Goal: Task Accomplishment & Management: Use online tool/utility

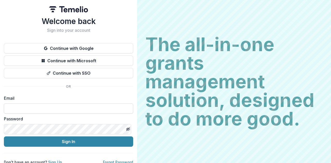
click at [37, 107] on input at bounding box center [68, 108] width 129 height 10
type input "**********"
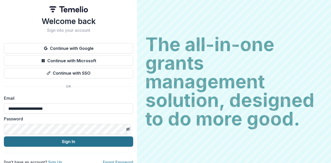
click at [65, 143] on button "Sign In" at bounding box center [68, 141] width 129 height 10
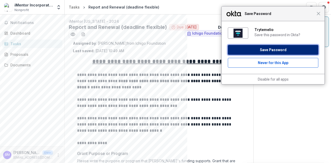
click at [286, 48] on button "Save Password" at bounding box center [273, 50] width 90 height 10
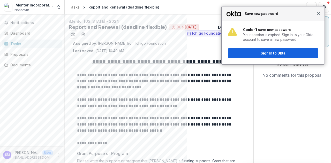
click at [320, 13] on span "Close" at bounding box center [318, 14] width 4 height 4
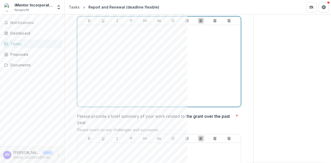
click at [160, 69] on div at bounding box center [158, 65] width 159 height 77
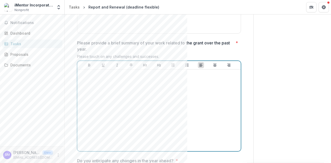
click at [146, 89] on div at bounding box center [158, 110] width 159 height 77
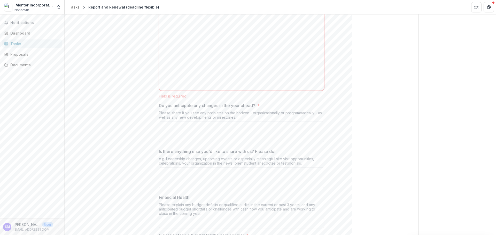
scroll to position [287, 0]
click at [212, 115] on div "Please share if you see any problems on the horizon - organizationally or progr…" at bounding box center [241, 116] width 165 height 11
copy div "or"
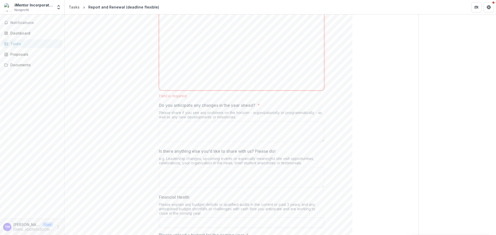
click at [176, 159] on div "e.g. Leadership changes, upcoming events or especially meaningful site visit op…" at bounding box center [241, 162] width 165 height 11
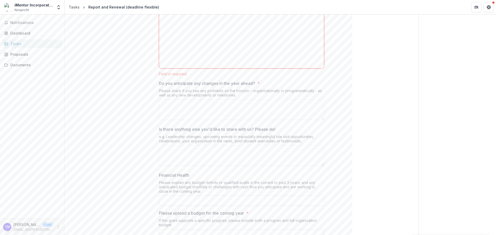
scroll to position [309, 0]
click at [202, 139] on div "e.g. Leadership changes, upcoming events or especially meaningful site visit op…" at bounding box center [241, 139] width 165 height 11
copy div "organization"
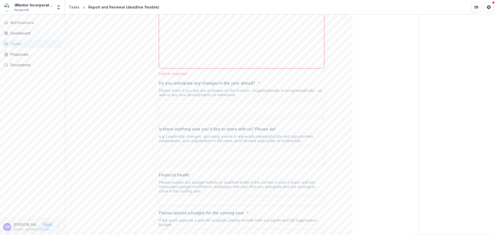
scroll to position [371, 0]
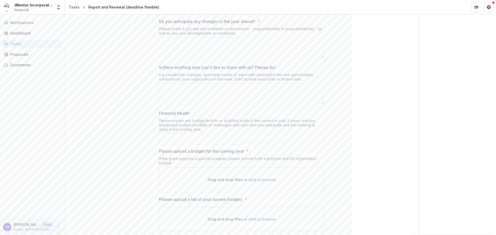
click at [188, 125] on div "Please explain any budget deficits or qualified audits in the current or past 3…" at bounding box center [241, 126] width 165 height 15
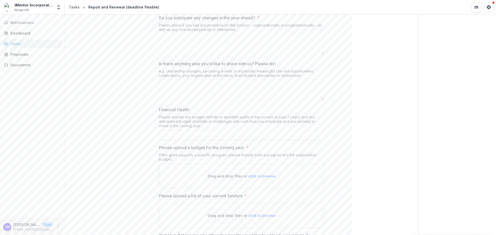
scroll to position [441, 0]
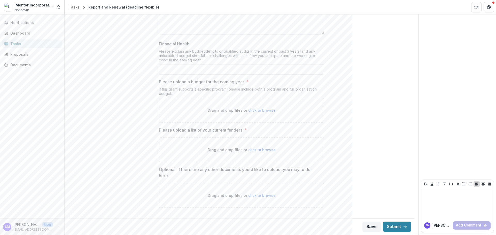
copy div "budget"
